Goal: Task Accomplishment & Management: Manage account settings

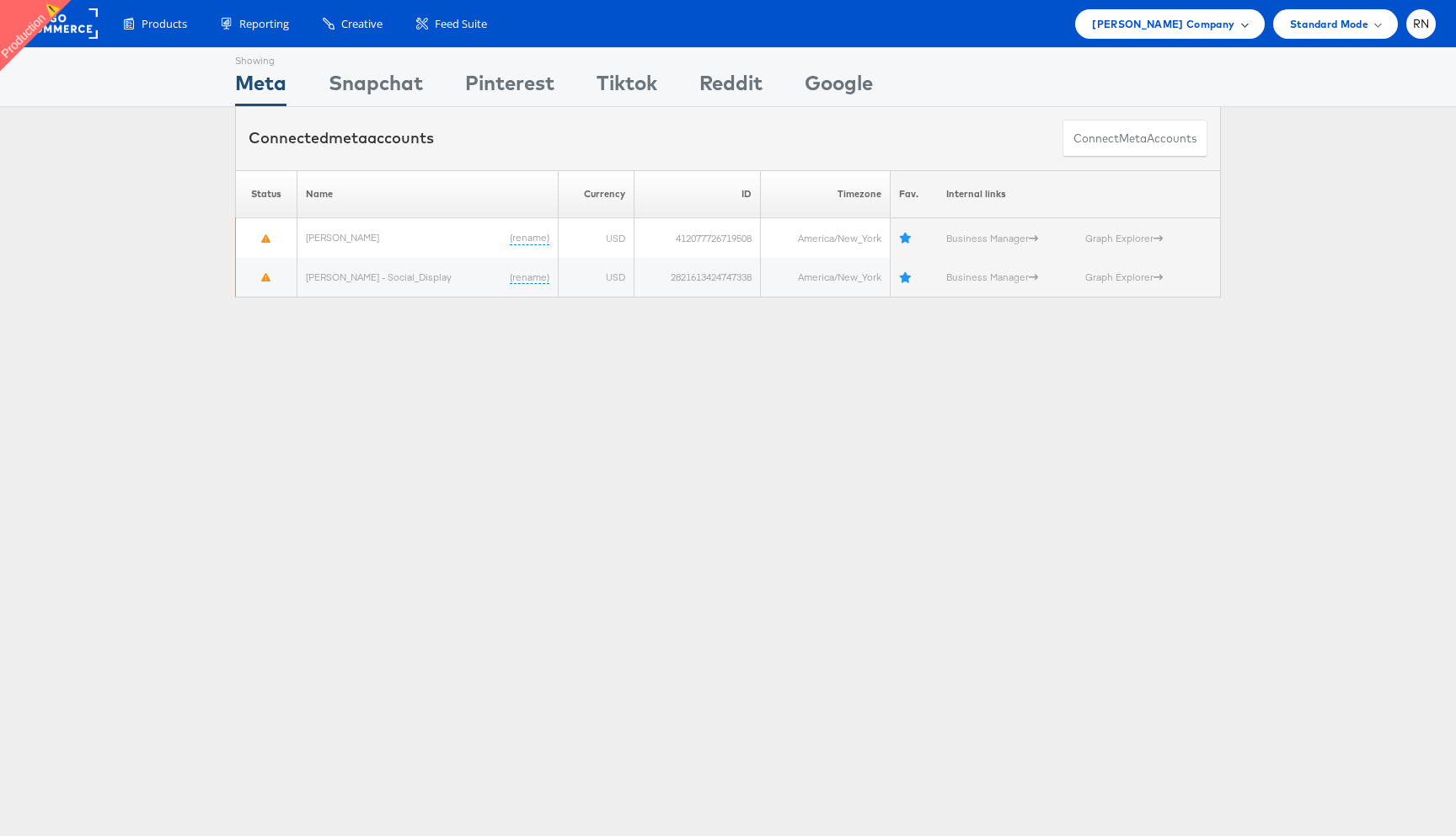
click at [1213, 27] on span "Belk Company" at bounding box center [1164, 23] width 142 height 18
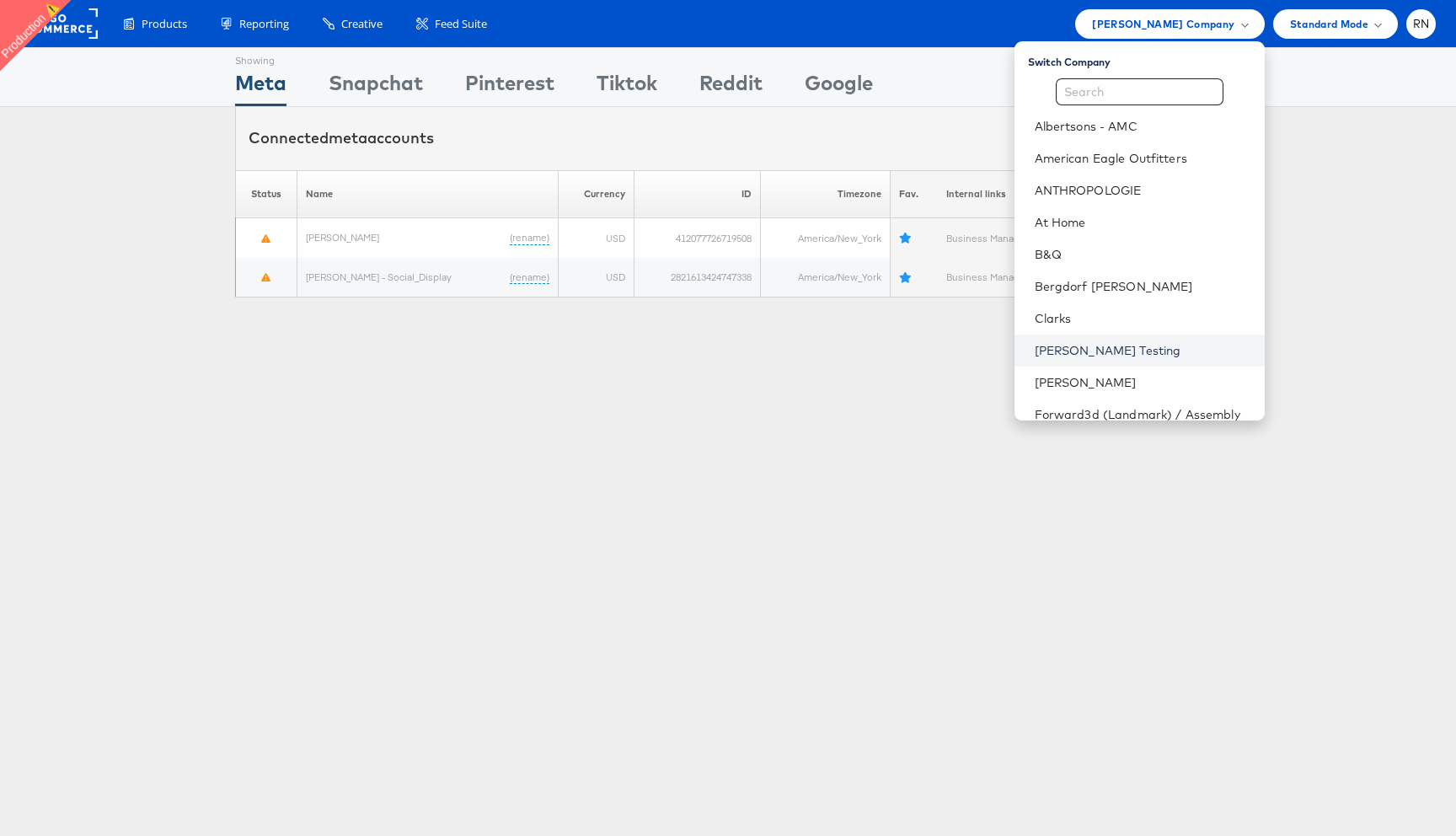
click at [1083, 358] on link "Colin Clarke Testing" at bounding box center [1142, 351] width 216 height 17
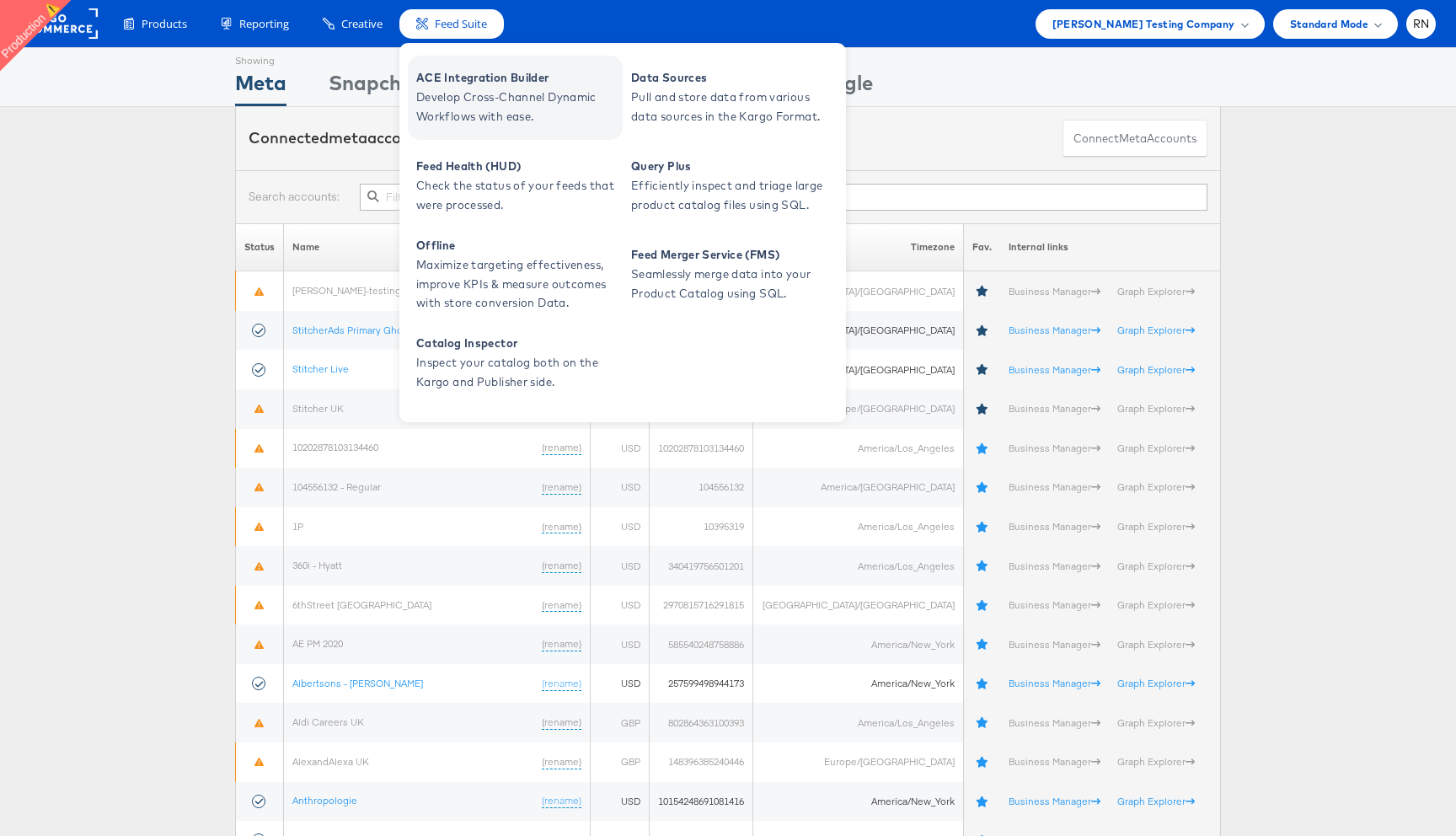
click at [465, 77] on span "ACE Integration Builder" at bounding box center [517, 78] width 202 height 20
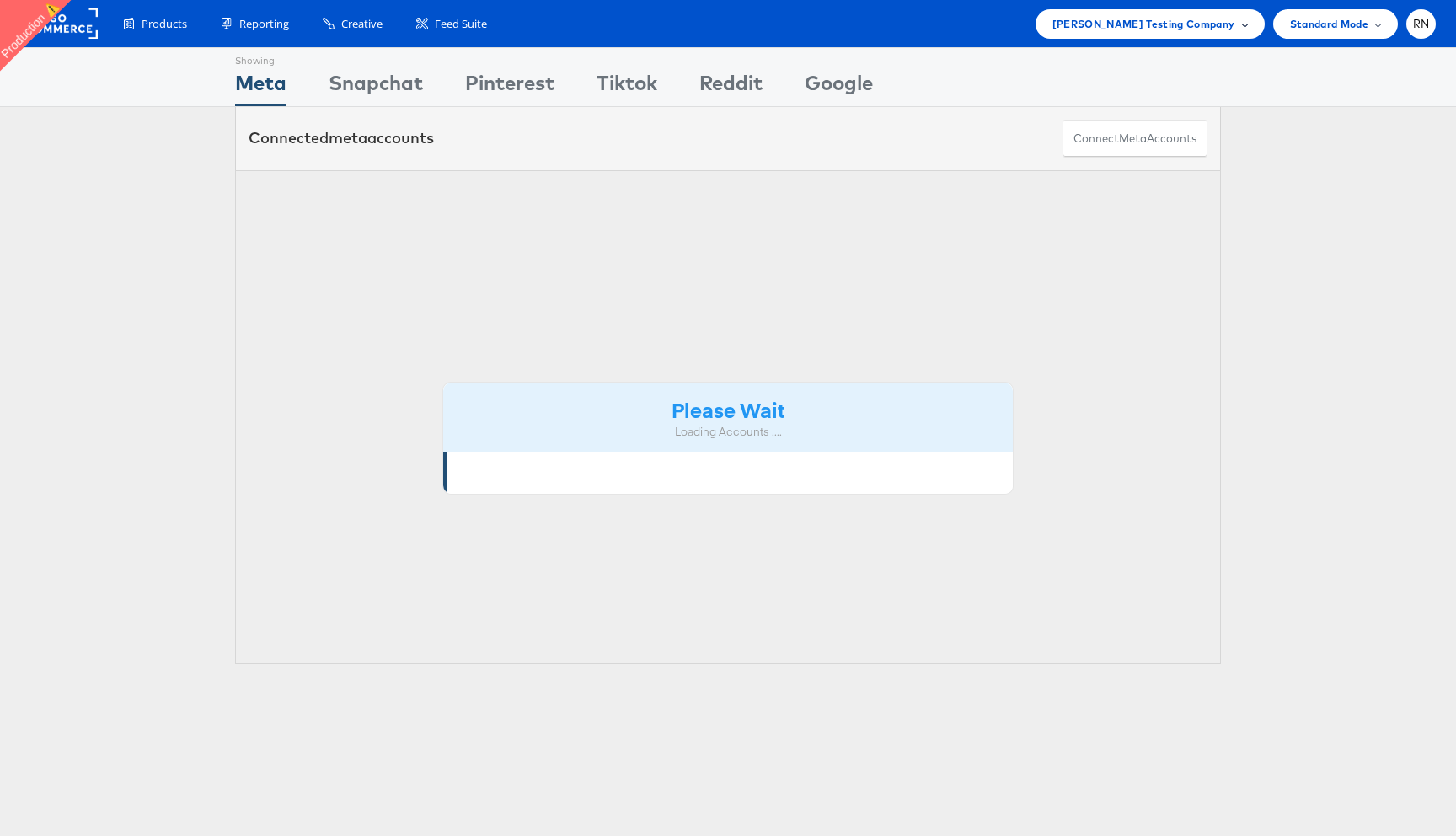
click at [1199, 30] on span "[PERSON_NAME] Testing Company" at bounding box center [1143, 23] width 183 height 18
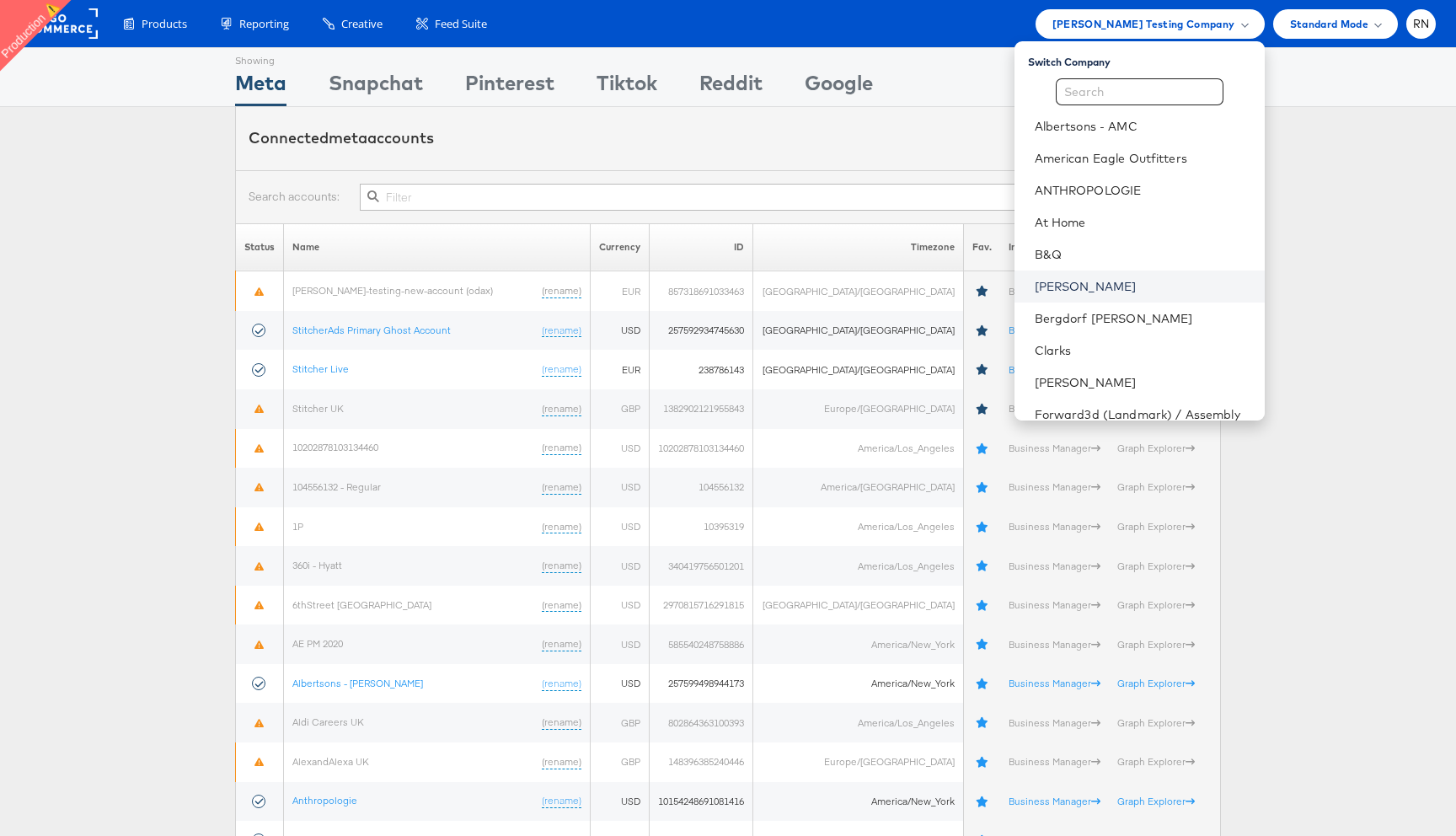
click at [1074, 288] on link "[PERSON_NAME]" at bounding box center [1142, 287] width 216 height 17
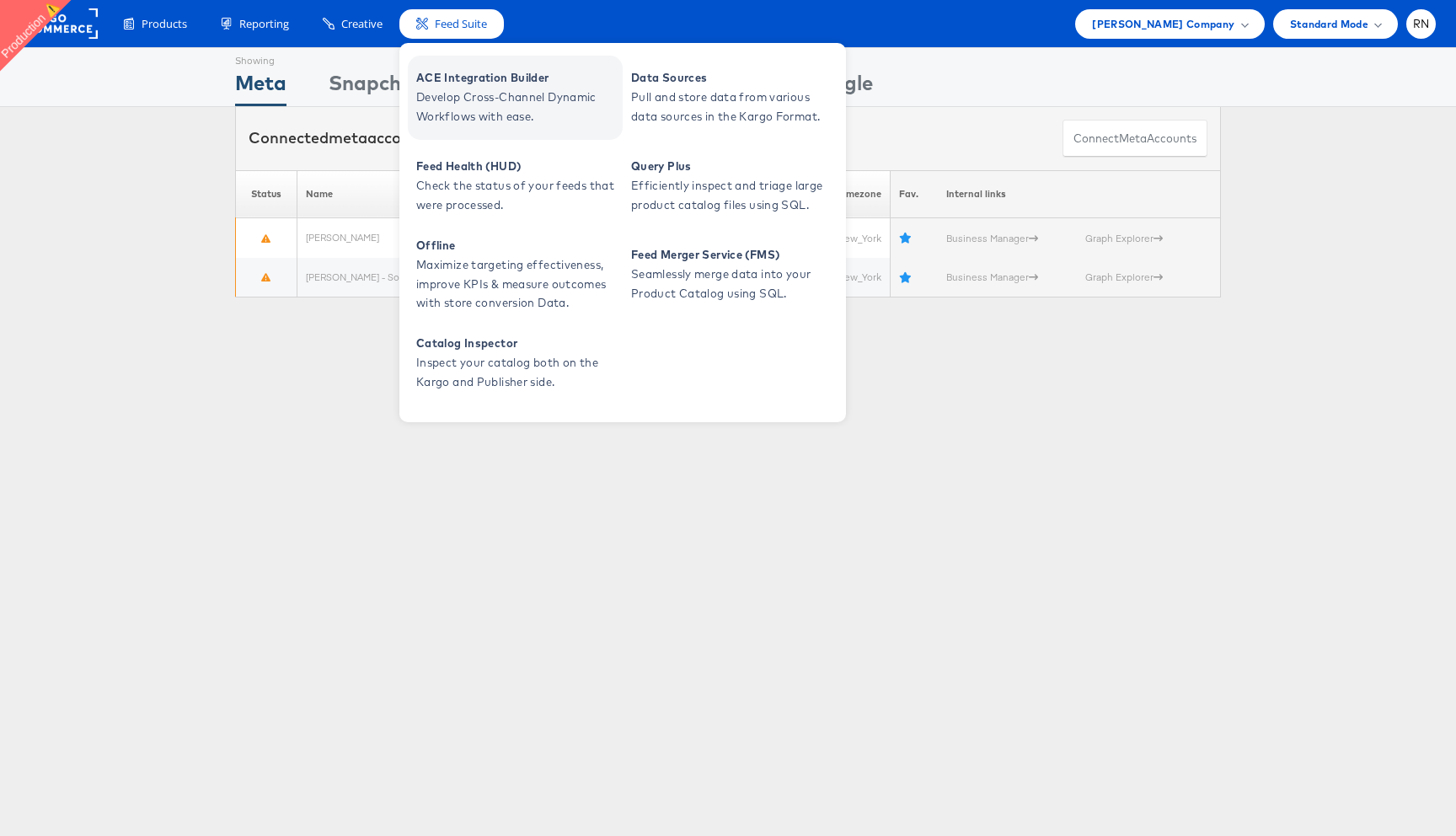
click at [467, 107] on span "Develop Cross-Channel Dynamic Workflows with ease." at bounding box center [517, 107] width 202 height 38
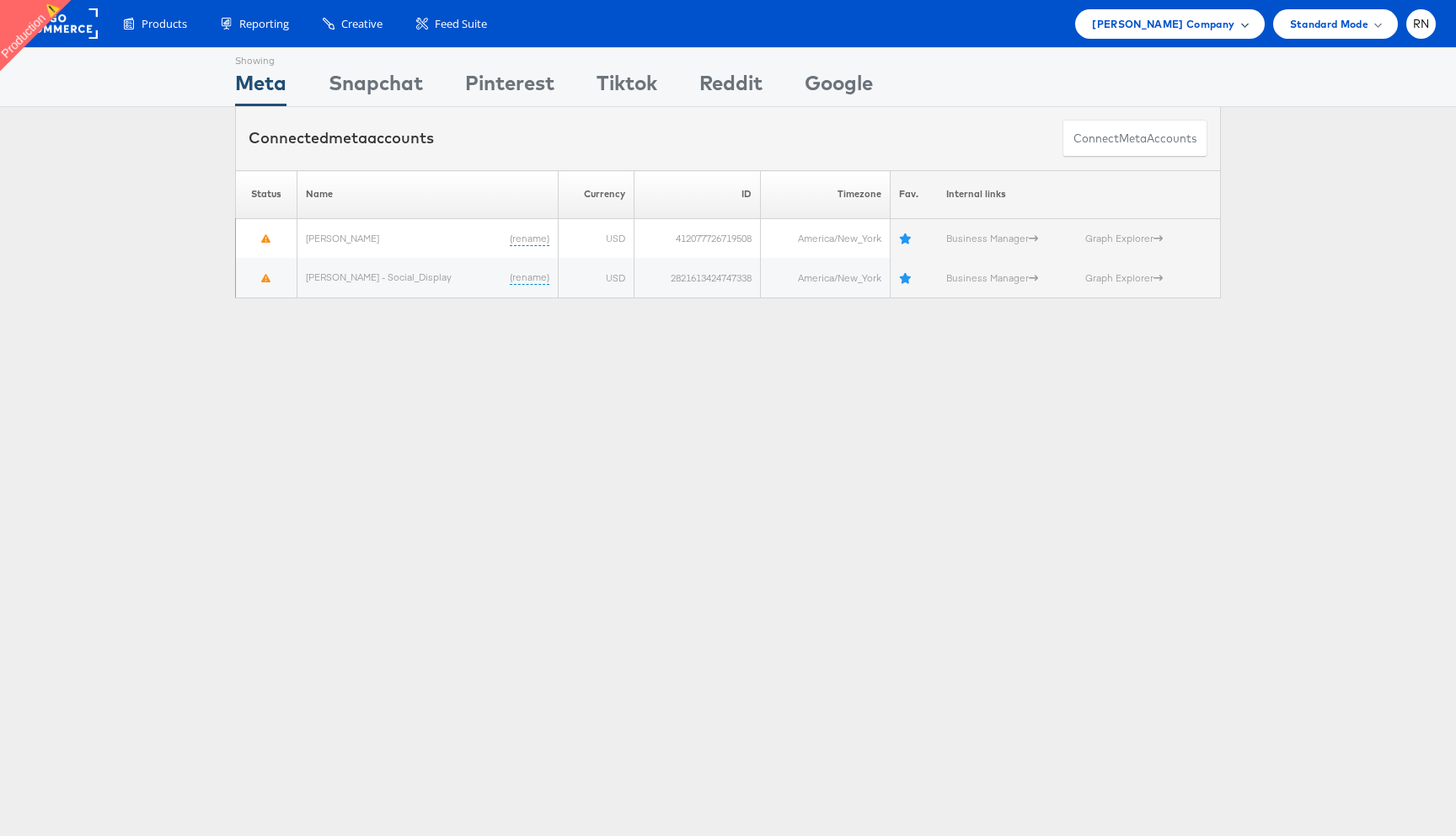
click at [1178, 16] on span "Belk Company" at bounding box center [1164, 23] width 142 height 18
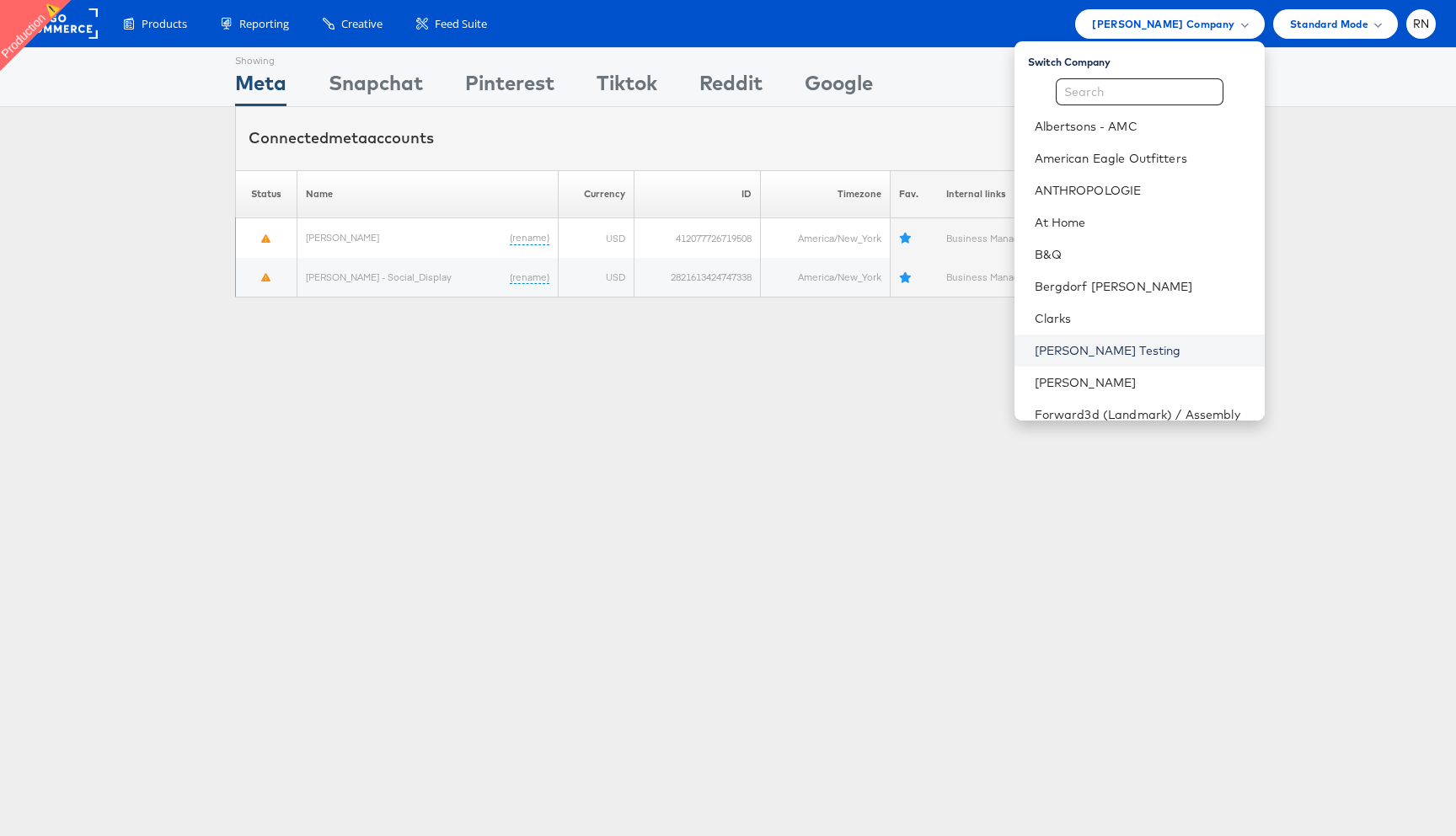
click at [1085, 348] on link "Colin Clarke Testing" at bounding box center [1142, 351] width 216 height 17
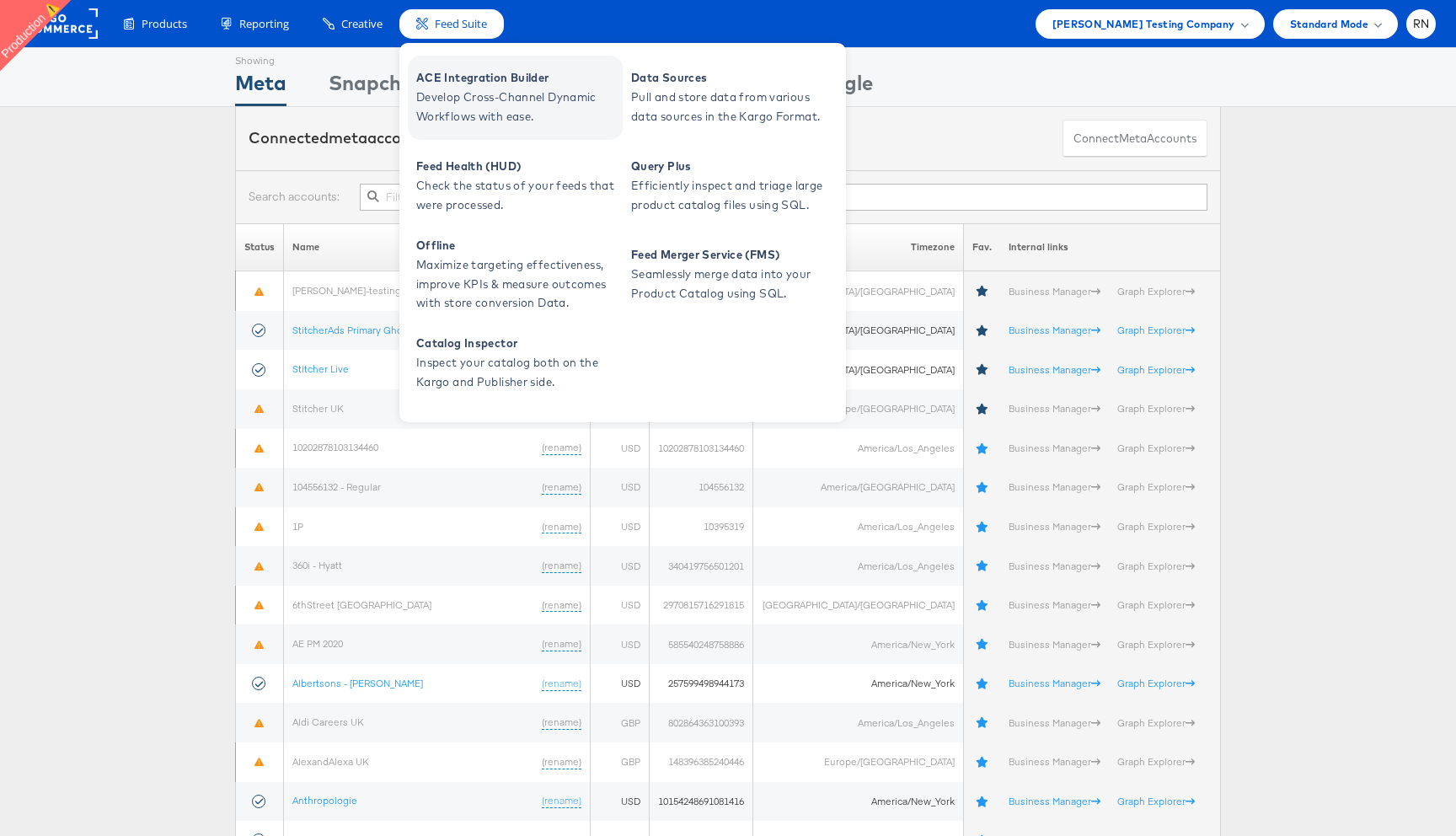
click at [451, 102] on span "Develop Cross-Channel Dynamic Workflows with ease." at bounding box center [517, 107] width 202 height 38
